Goal: Task Accomplishment & Management: Use online tool/utility

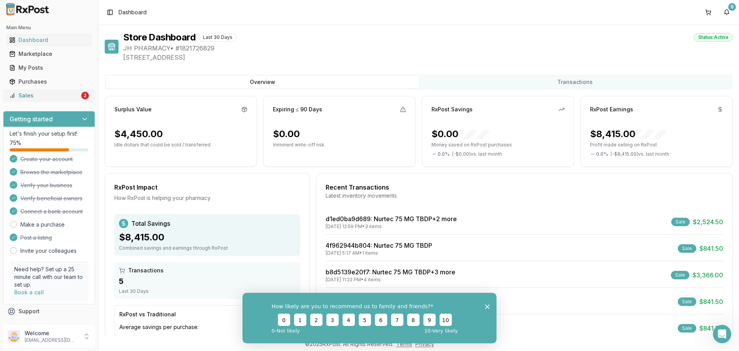
click at [48, 95] on div "Sales" at bounding box center [44, 96] width 70 height 8
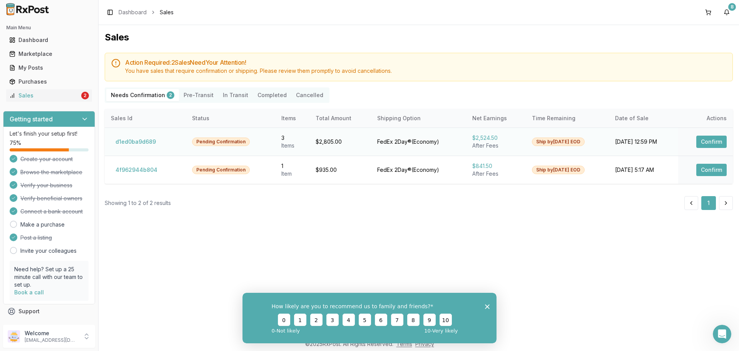
click at [716, 137] on button "Confirm" at bounding box center [712, 142] width 30 height 12
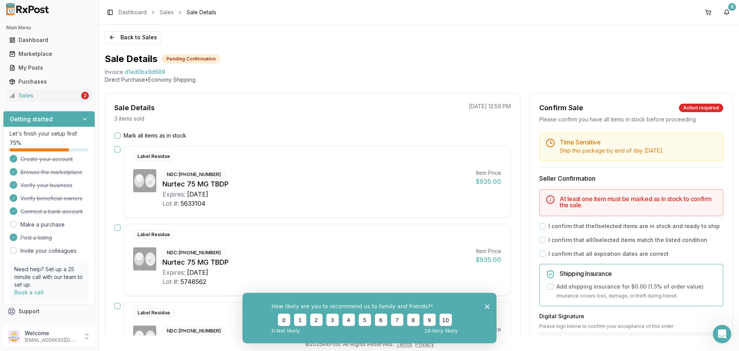
click at [122, 136] on div "Mark all items as in stock" at bounding box center [312, 136] width 397 height 8
click at [119, 136] on button "Mark all items as in stock" at bounding box center [117, 135] width 6 height 6
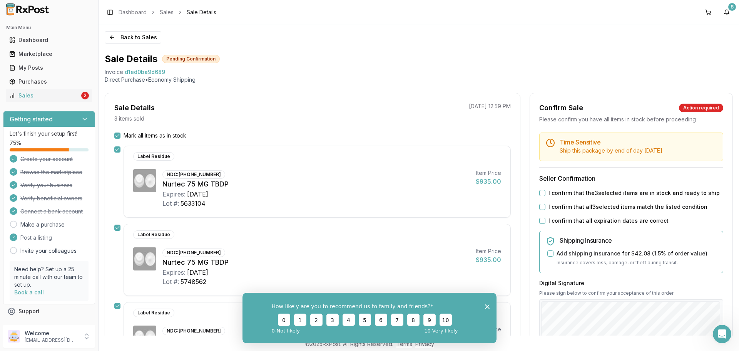
click at [540, 194] on button "I confirm that the 3 selected items are in stock and ready to ship" at bounding box center [543, 193] width 6 height 6
click at [540, 207] on button "I confirm that all 3 selected items match the listed condition" at bounding box center [543, 207] width 6 height 6
click at [540, 216] on div "Time Sensitive Ship this package by end of day Sunday, October 12th . Seller Co…" at bounding box center [631, 294] width 203 height 325
click at [542, 221] on button "I confirm that all expiration dates are correct" at bounding box center [543, 221] width 6 height 6
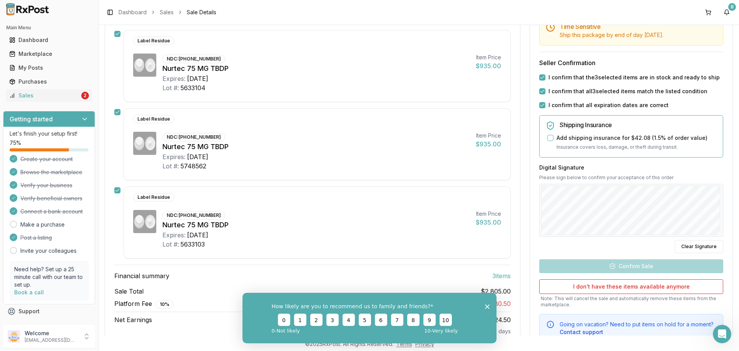
click at [523, 218] on div "Sale Details 3 items sold 10/05/2025 12:59 PM Mark all items as in stock Label …" at bounding box center [419, 164] width 629 height 375
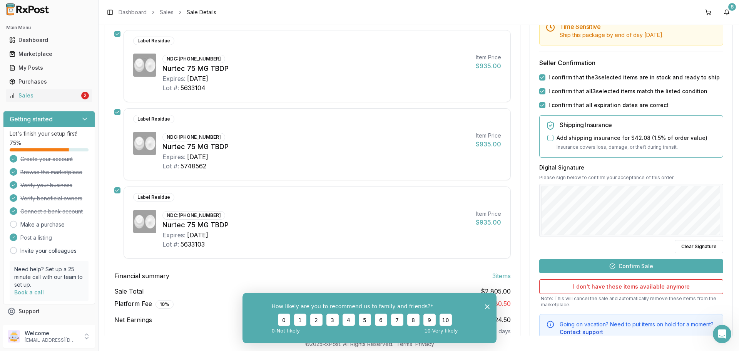
click at [573, 263] on button "Confirm Sale" at bounding box center [632, 266] width 184 height 14
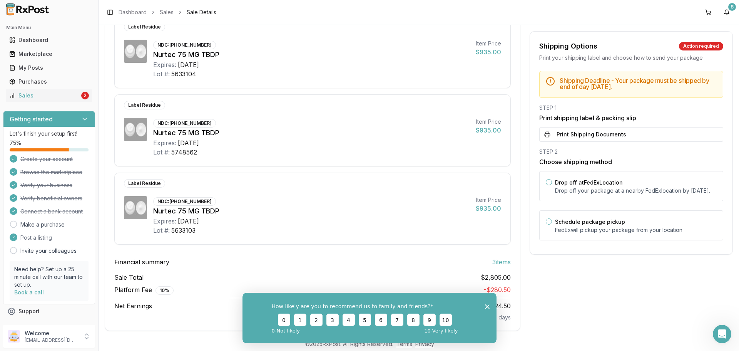
scroll to position [0, 0]
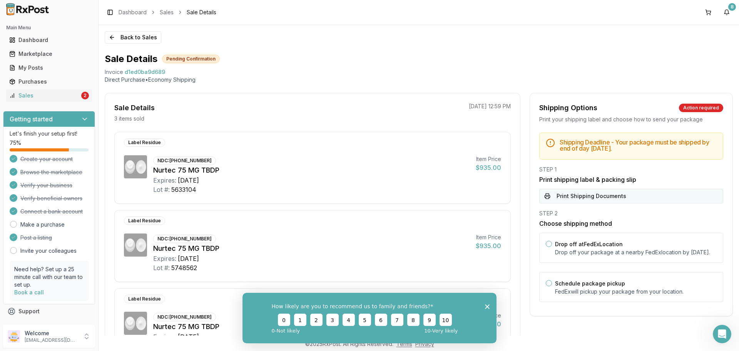
click at [568, 192] on button "Print Shipping Documents" at bounding box center [632, 196] width 184 height 15
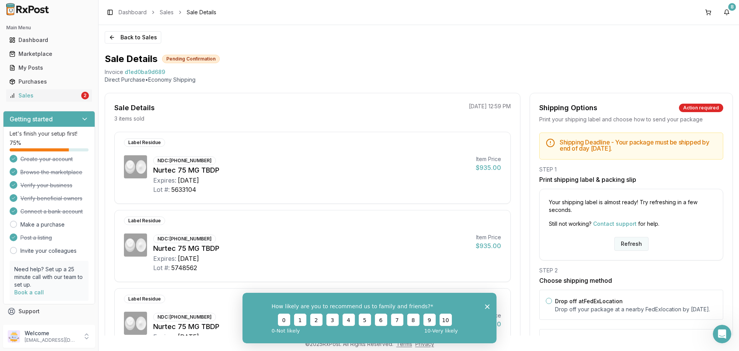
click at [627, 245] on button "Refresh" at bounding box center [632, 244] width 34 height 14
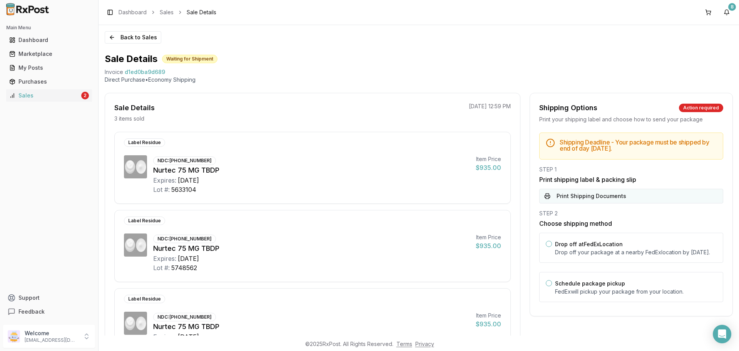
click at [604, 201] on button "Print Shipping Documents" at bounding box center [632, 196] width 184 height 15
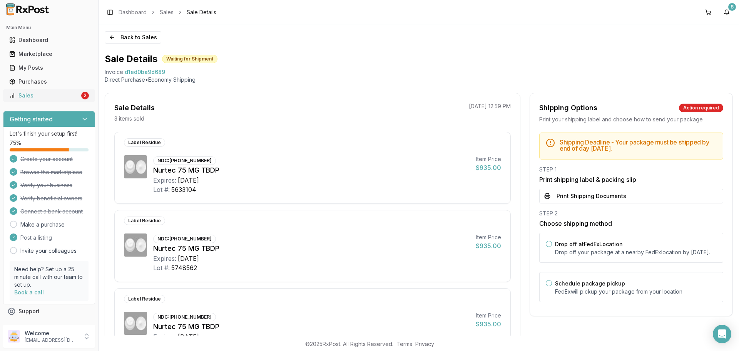
click at [52, 95] on div "Sales" at bounding box center [44, 96] width 70 height 8
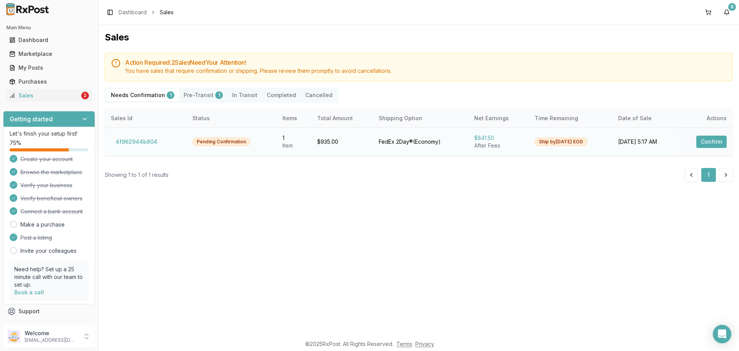
click at [714, 140] on button "Confirm" at bounding box center [712, 142] width 30 height 12
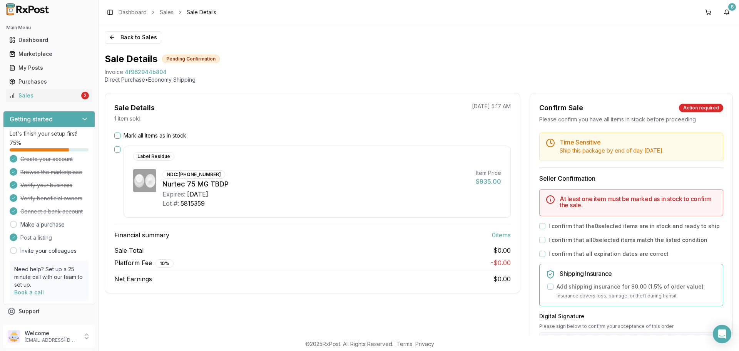
click at [116, 135] on button "Mark all items as in stock" at bounding box center [117, 135] width 6 height 6
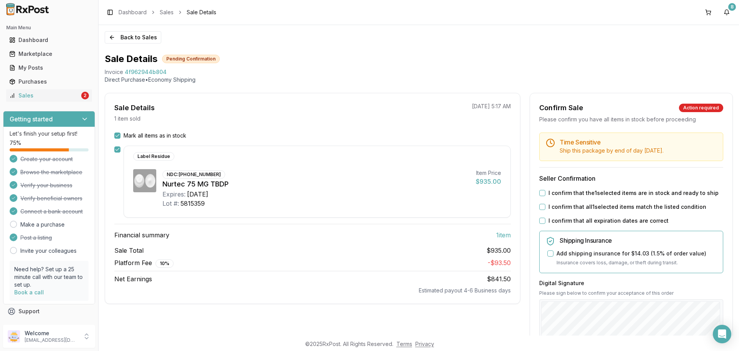
click at [540, 193] on button "I confirm that the 1 selected items are in stock and ready to ship" at bounding box center [543, 193] width 6 height 6
click at [540, 203] on div "I confirm that all 1 selected items match the listed condition" at bounding box center [632, 207] width 184 height 8
click at [539, 213] on div "Time Sensitive Ship this package by end of day Sunday, October 12th . Seller Co…" at bounding box center [631, 294] width 203 height 325
click at [540, 220] on button "I confirm that all expiration dates are correct" at bounding box center [543, 221] width 6 height 6
click at [541, 208] on button "I confirm that all 1 selected items match the listed condition" at bounding box center [543, 207] width 6 height 6
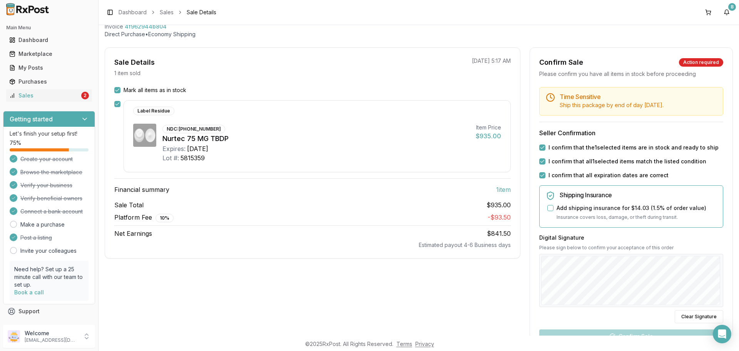
scroll to position [116, 0]
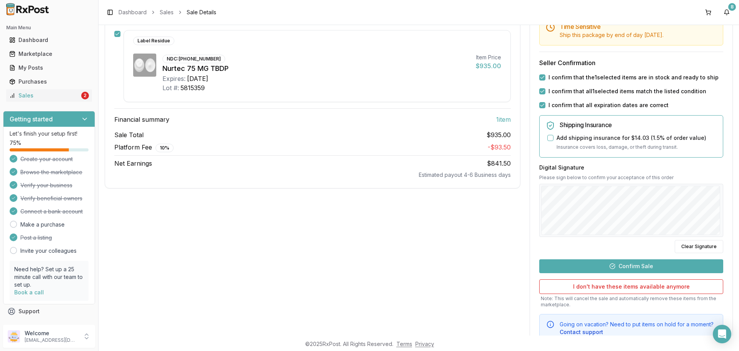
click at [587, 263] on button "Confirm Sale" at bounding box center [632, 266] width 184 height 14
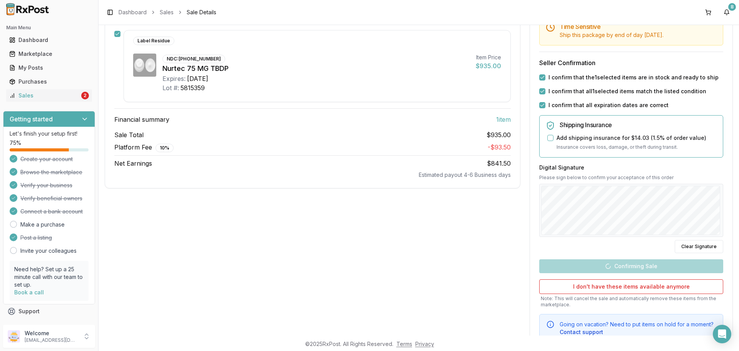
scroll to position [1, 0]
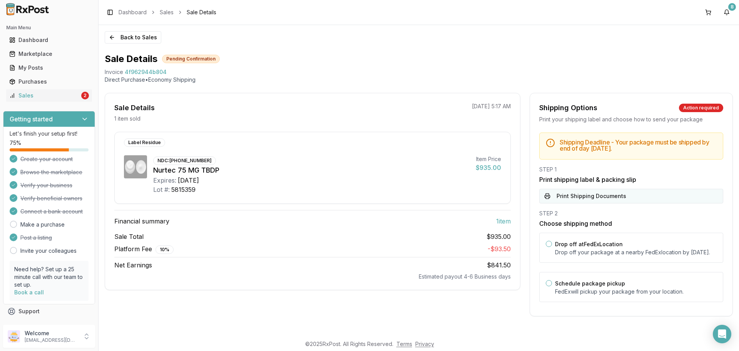
click at [570, 199] on button "Print Shipping Documents" at bounding box center [632, 196] width 184 height 15
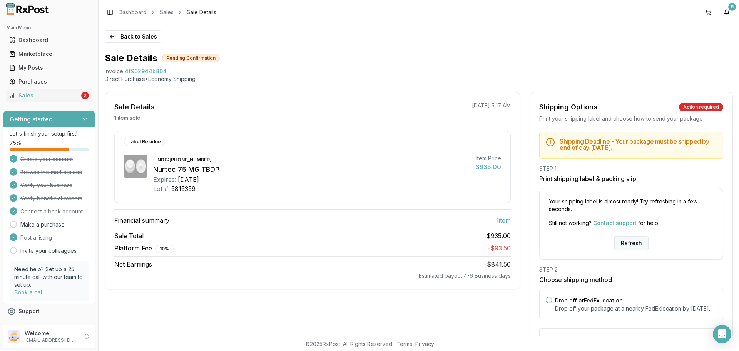
click at [624, 244] on button "Refresh" at bounding box center [632, 243] width 34 height 14
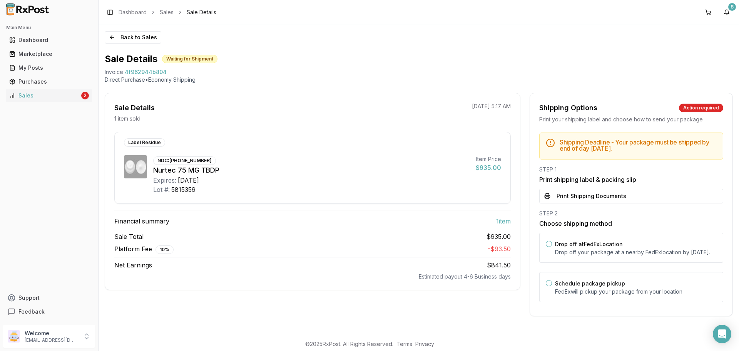
click at [600, 193] on button "Print Shipping Documents" at bounding box center [632, 196] width 184 height 15
